Goal: Find specific page/section: Find specific page/section

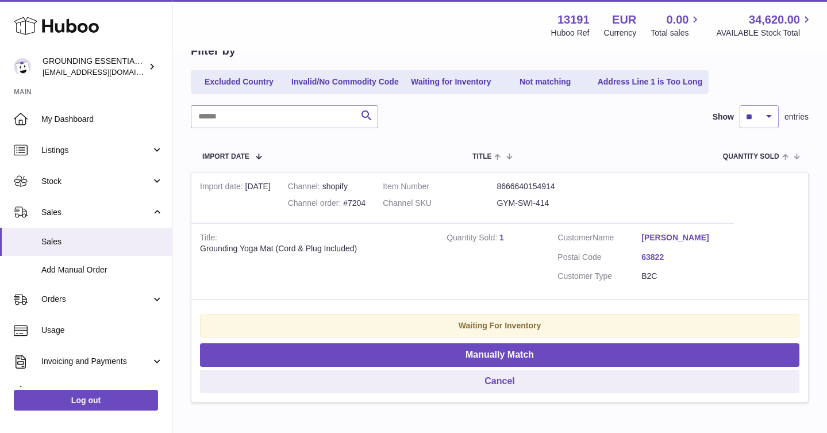
scroll to position [135, 0]
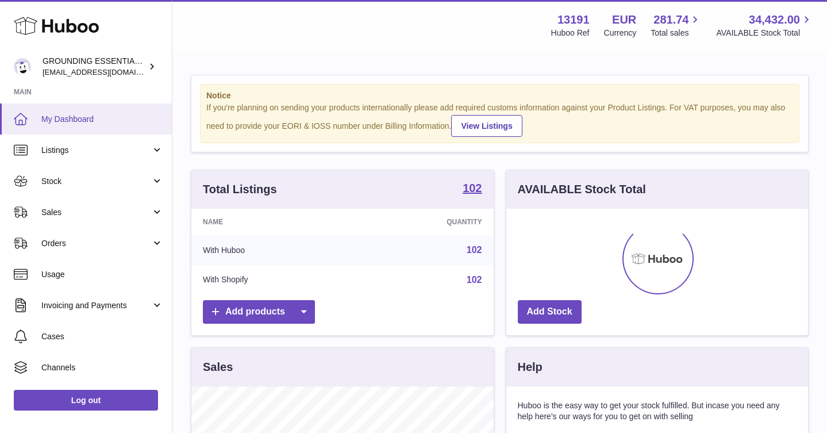
scroll to position [179, 302]
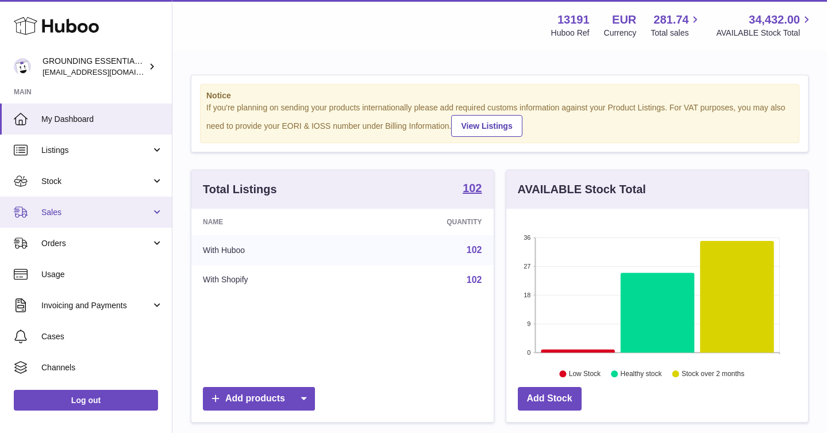
click at [60, 219] on link "Sales" at bounding box center [86, 212] width 172 height 31
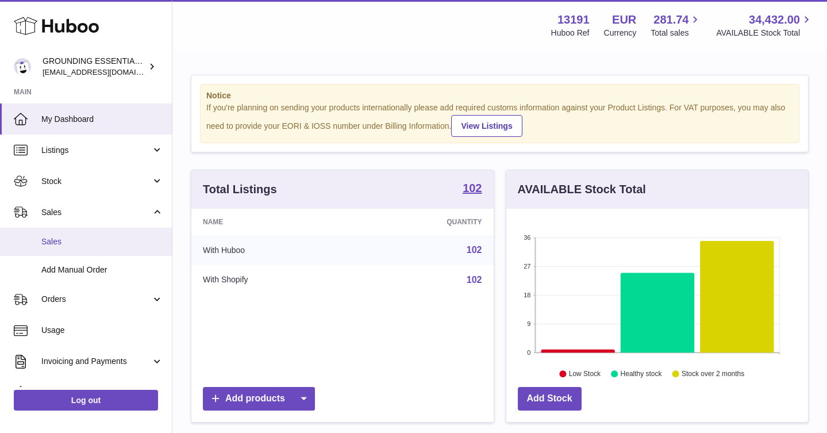
click at [74, 243] on span "Sales" at bounding box center [102, 241] width 122 height 11
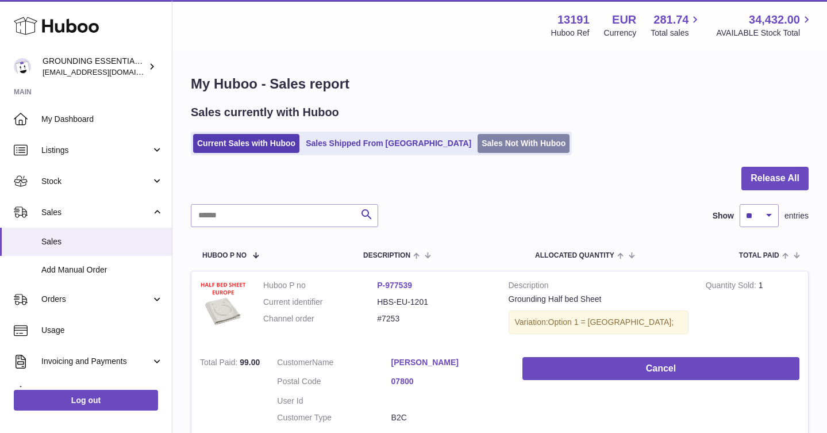
click at [478, 143] on link "Sales Not With Huboo" at bounding box center [524, 143] width 92 height 19
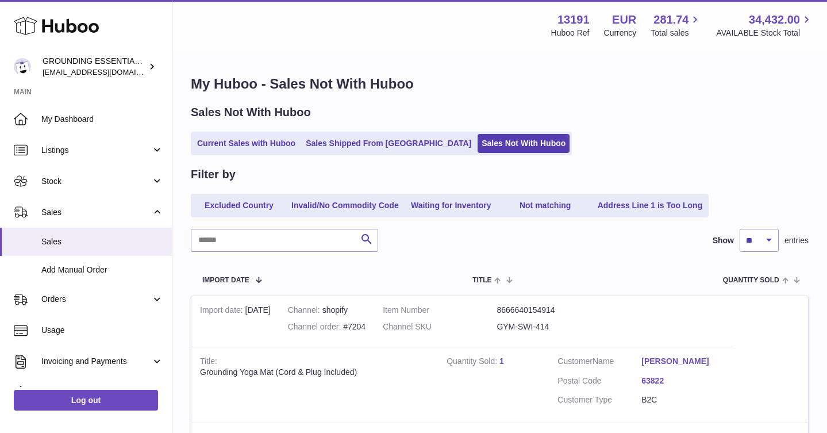
scroll to position [197, 0]
